Goal: Find specific page/section: Find specific page/section

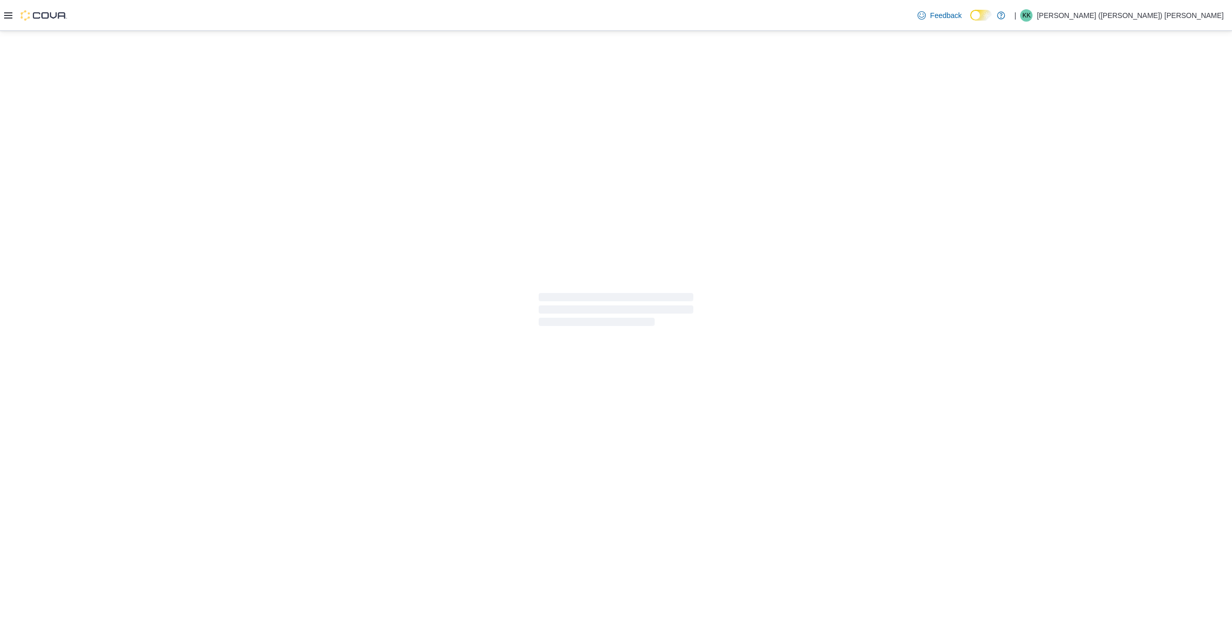
click at [7, 18] on icon at bounding box center [8, 15] width 8 height 6
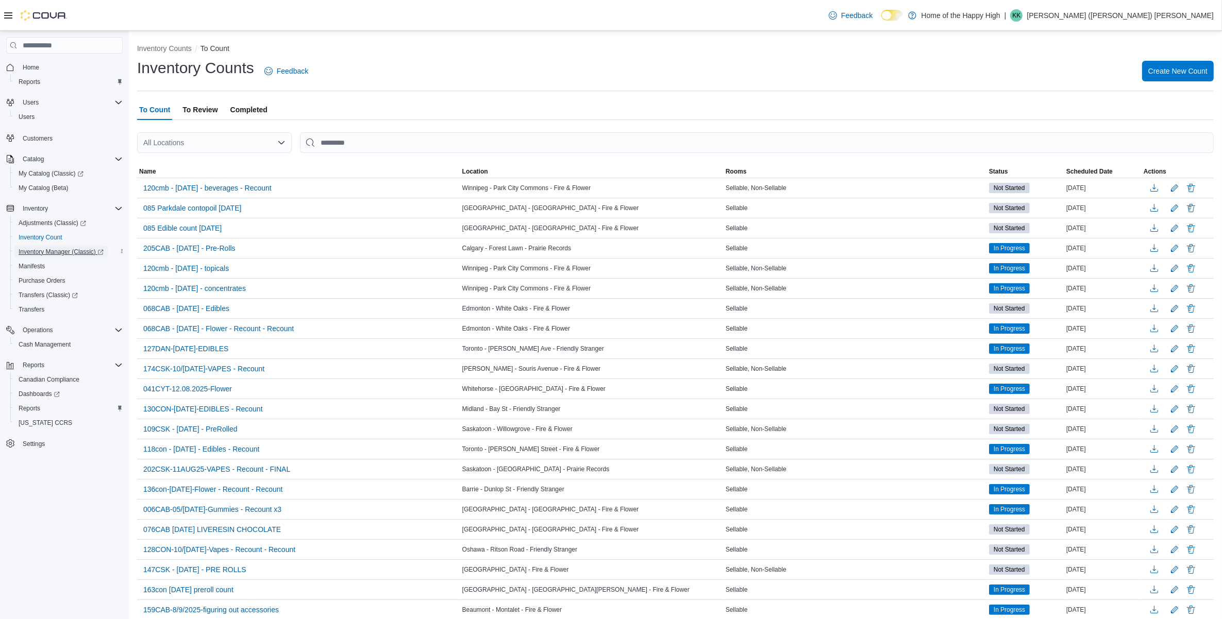
click at [65, 248] on span "Inventory Manager (Classic)" at bounding box center [61, 252] width 85 height 8
